Goal: Navigation & Orientation: Find specific page/section

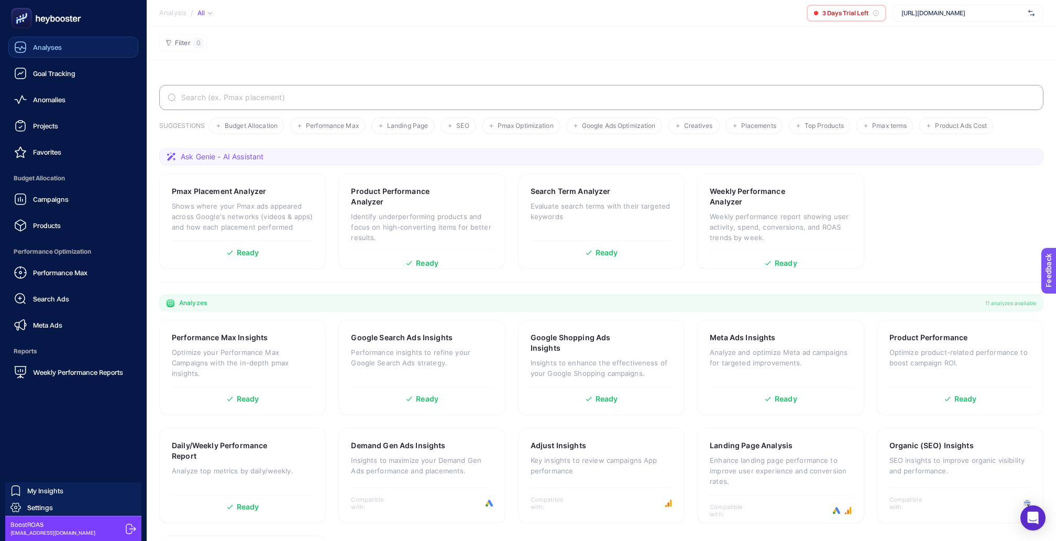
click at [80, 49] on link "Analyses" at bounding box center [73, 47] width 130 height 21
click at [74, 368] on span "Weekly Performance Reports" at bounding box center [78, 372] width 90 height 8
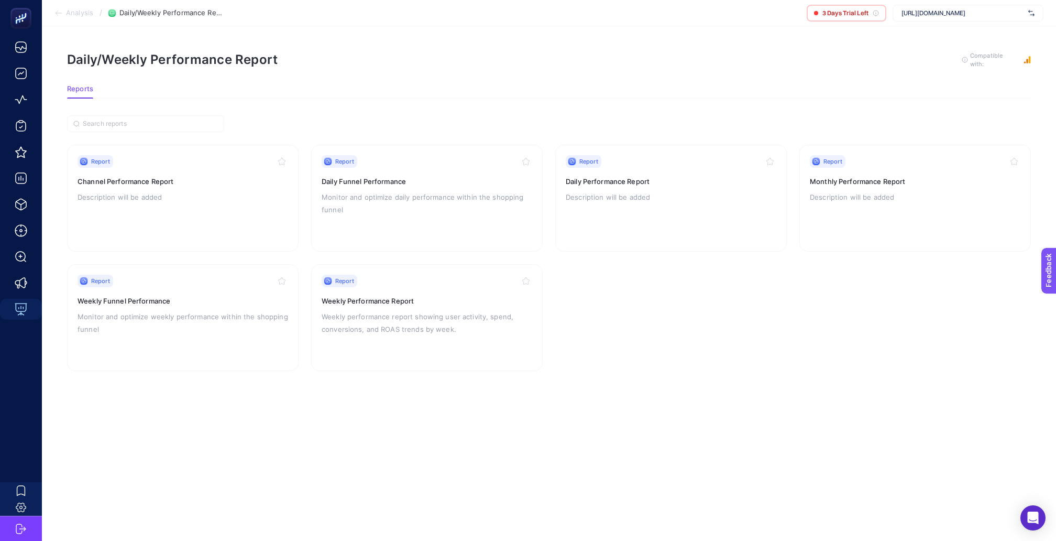
click at [69, 14] on span "Analysis" at bounding box center [79, 13] width 27 height 8
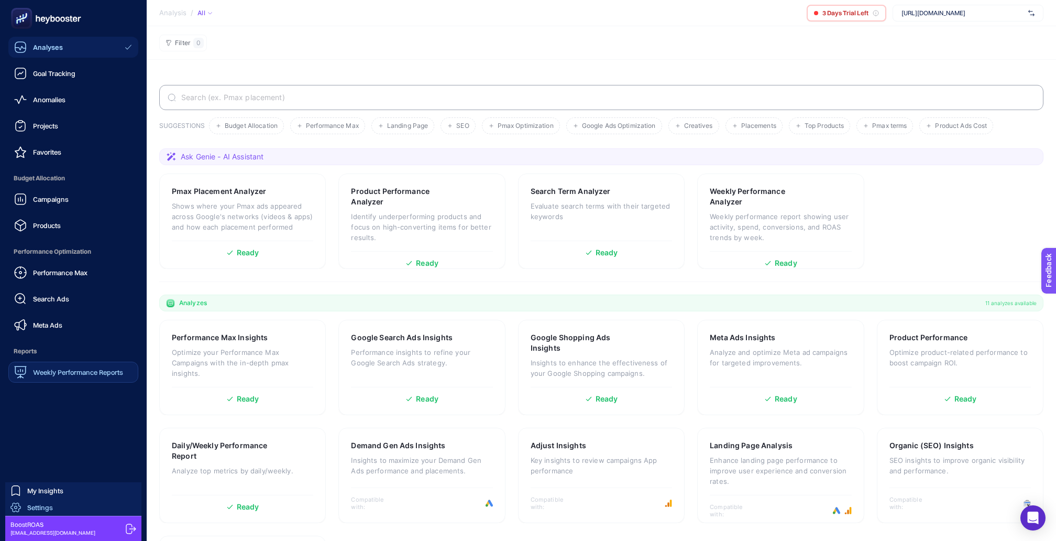
click at [43, 506] on span "Settings" at bounding box center [40, 507] width 26 height 8
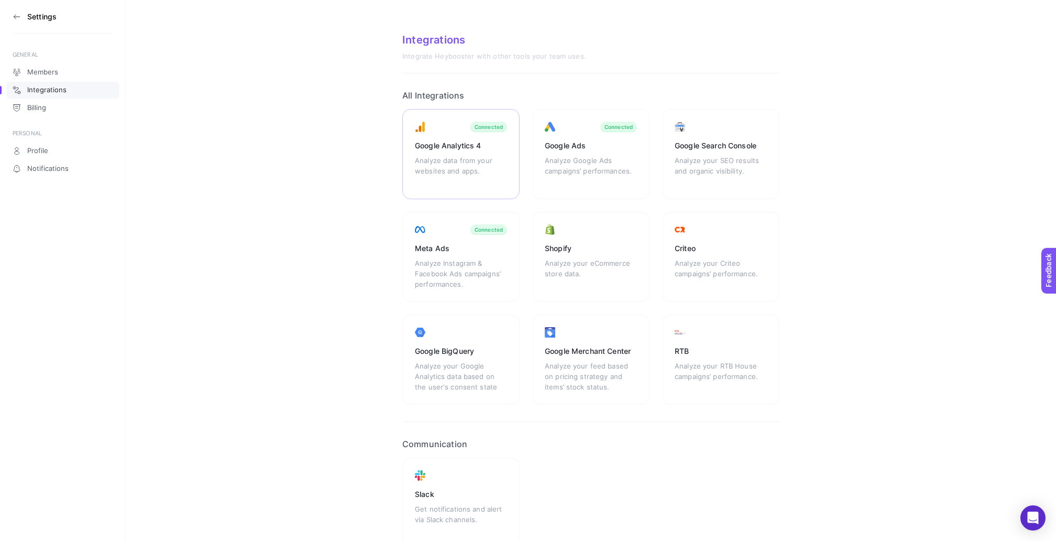
click at [469, 140] on div "Google Analytics 4" at bounding box center [461, 145] width 92 height 10
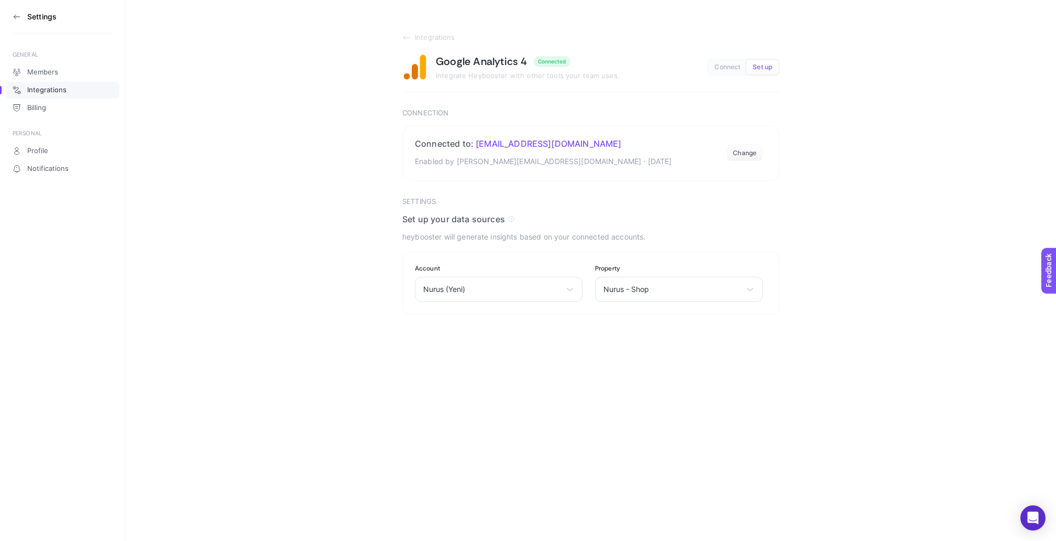
click at [16, 17] on icon at bounding box center [17, 17] width 8 height 8
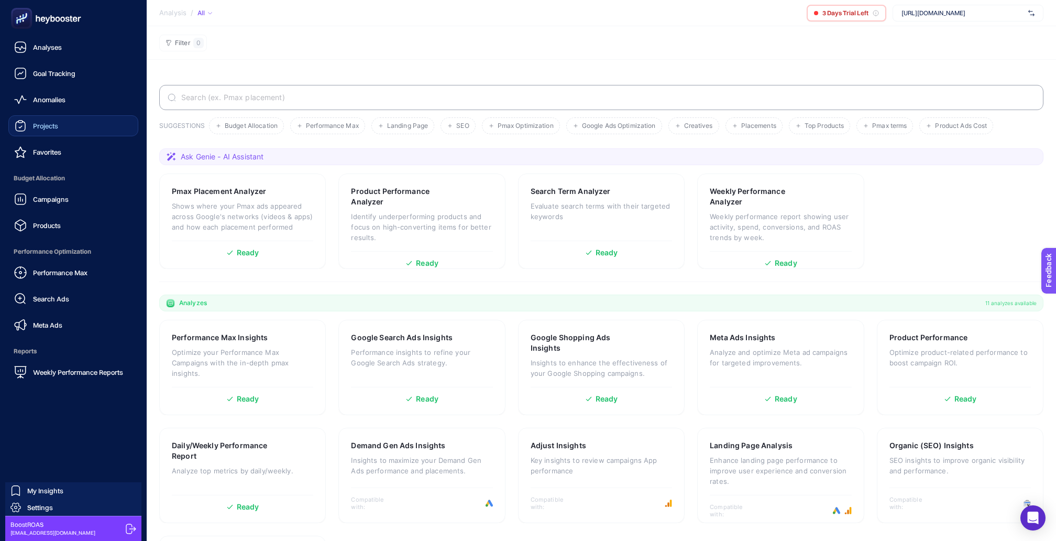
click at [60, 124] on link "Projects" at bounding box center [73, 125] width 130 height 21
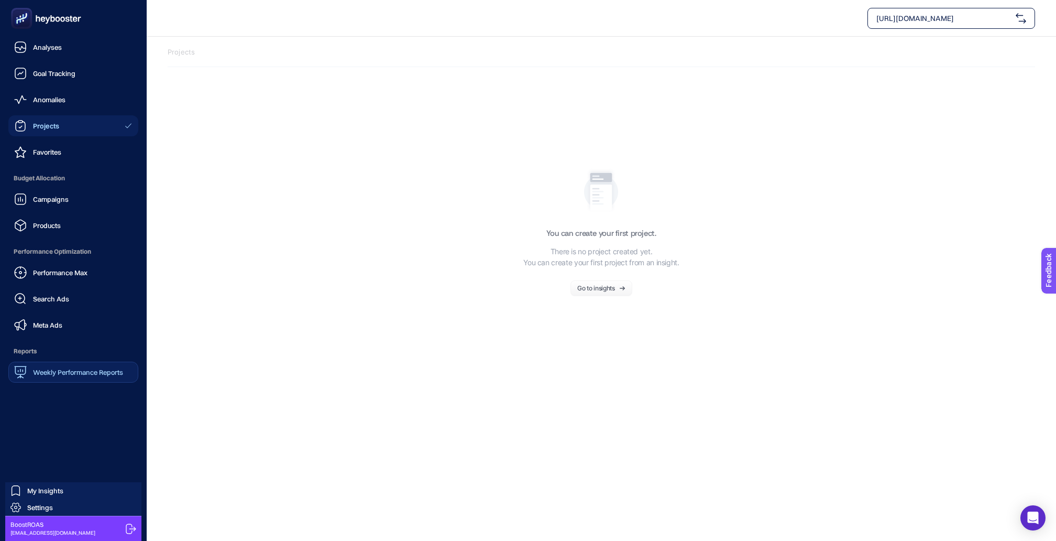
click at [73, 366] on div "Weekly Performance Reports" at bounding box center [68, 372] width 109 height 13
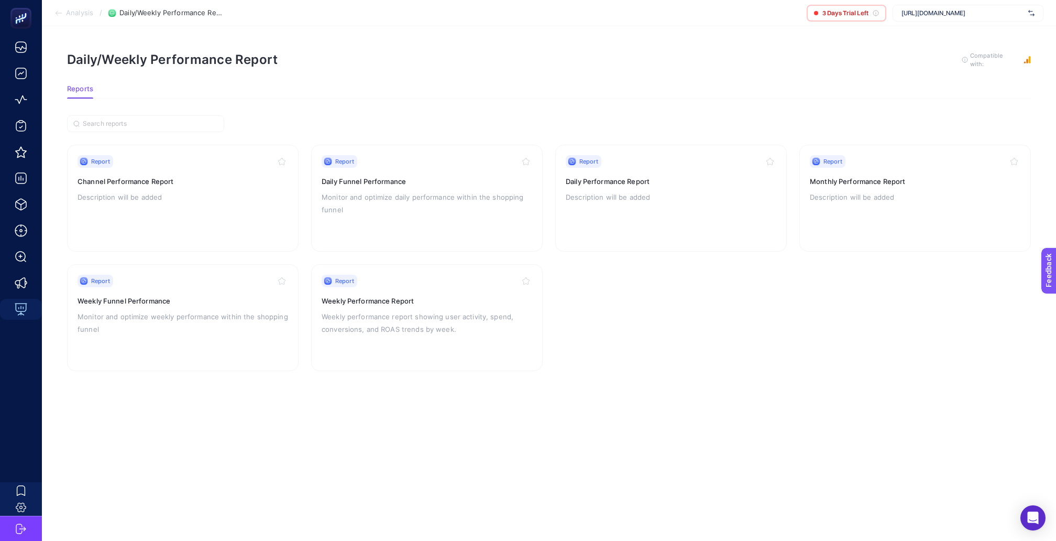
click at [80, 15] on span "Analysis" at bounding box center [79, 13] width 27 height 8
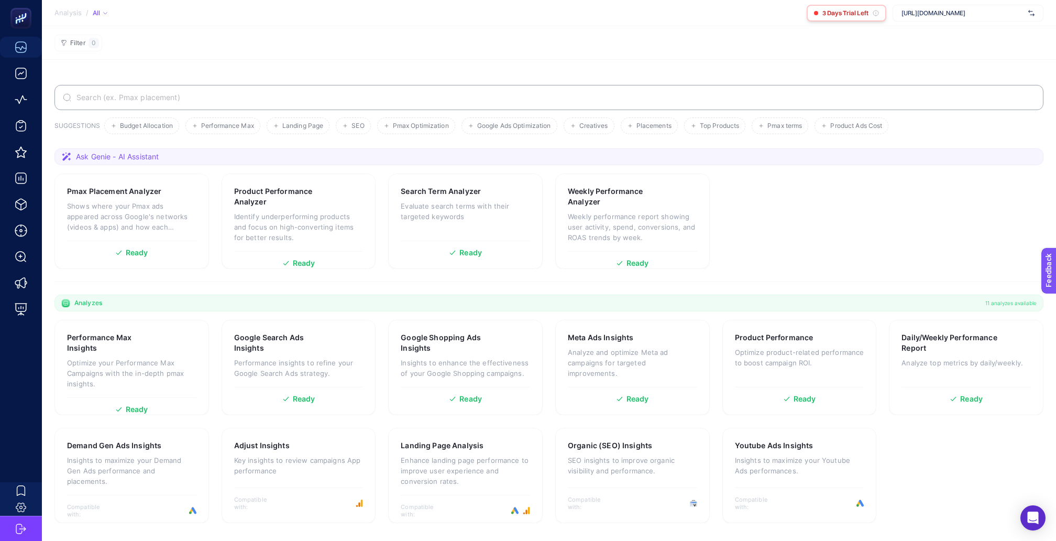
click at [842, 17] on span "3 Days Trial Left" at bounding box center [845, 13] width 46 height 8
